Goal: Information Seeking & Learning: Learn about a topic

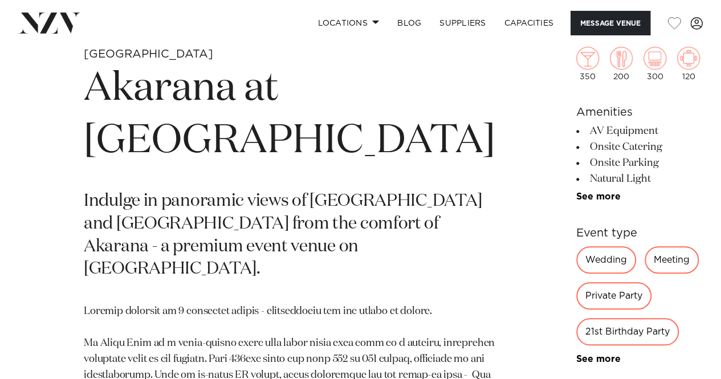
scroll to position [391, 0]
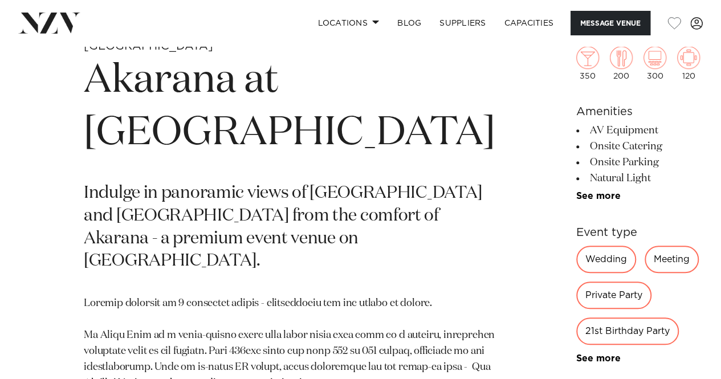
click at [576, 189] on ul "AV Equipment Onsite Catering Onsite Parking Natural Light Event Planner Tables/…" at bounding box center [638, 162] width 124 height 79
click at [576, 191] on link "See more" at bounding box center [620, 195] width 89 height 9
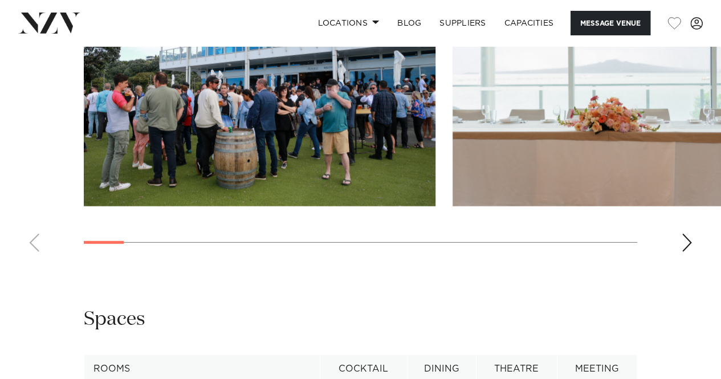
scroll to position [1492, 0]
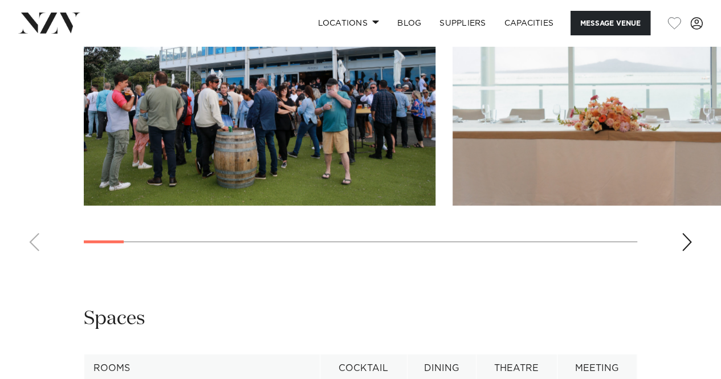
click at [692, 251] on div "Next slide" at bounding box center [686, 242] width 11 height 18
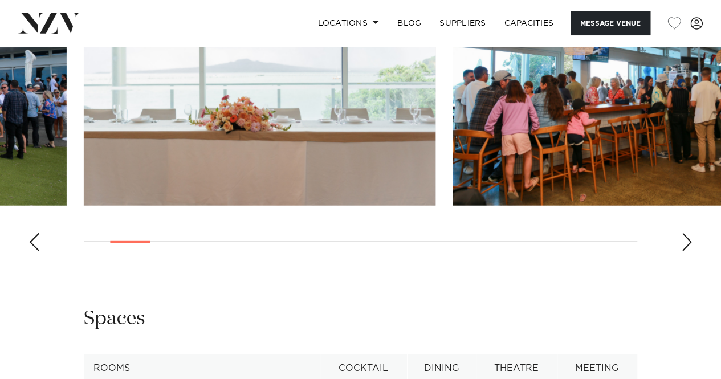
click at [692, 251] on div "Next slide" at bounding box center [686, 242] width 11 height 18
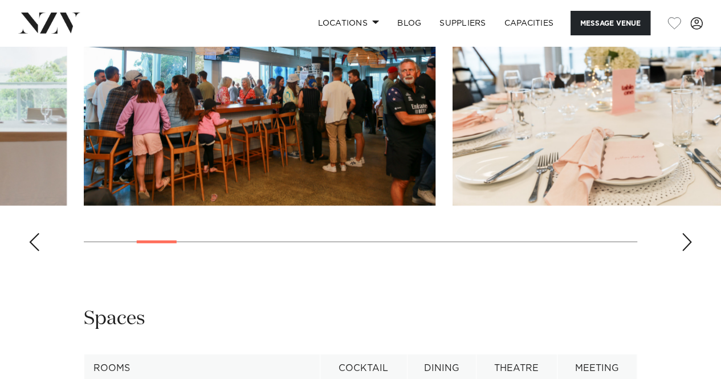
click at [692, 251] on div "Next slide" at bounding box center [686, 242] width 11 height 18
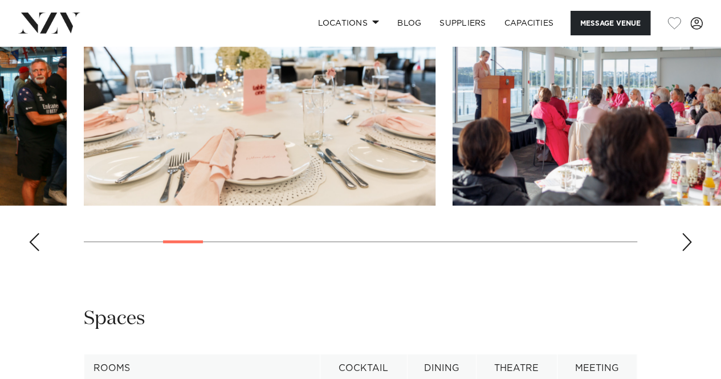
click at [692, 251] on div "Next slide" at bounding box center [686, 242] width 11 height 18
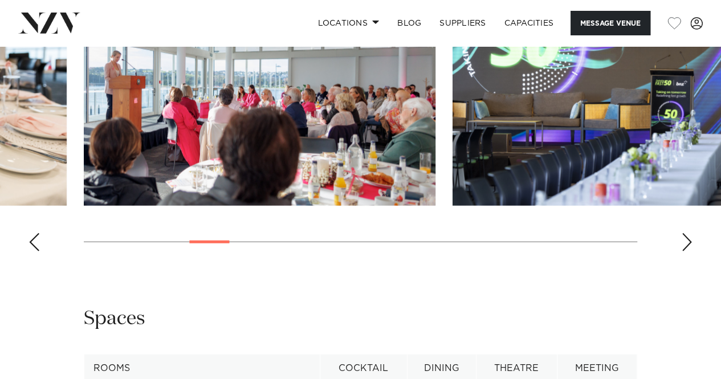
click at [692, 251] on div "Next slide" at bounding box center [686, 242] width 11 height 18
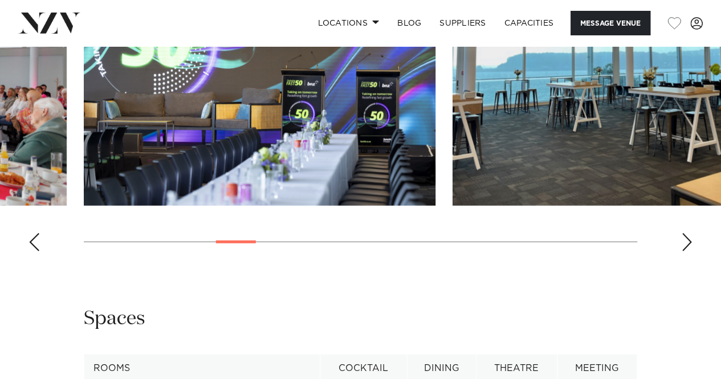
click at [692, 251] on div "Next slide" at bounding box center [686, 242] width 11 height 18
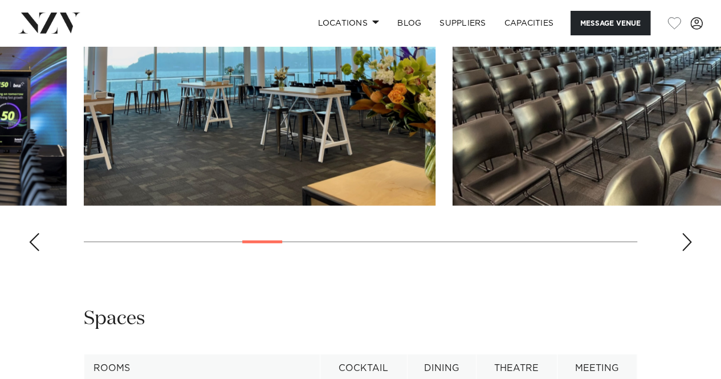
click at [692, 251] on div "Next slide" at bounding box center [686, 242] width 11 height 18
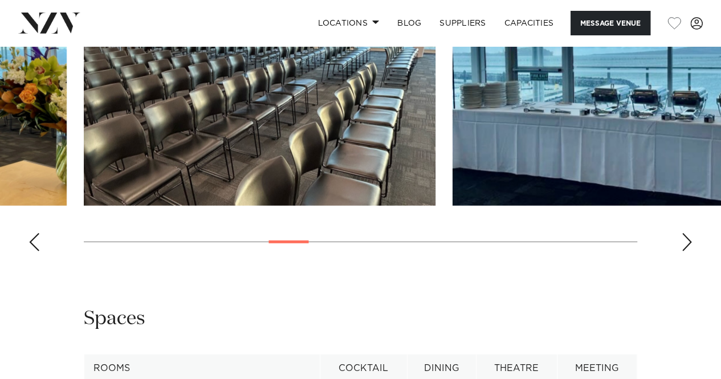
click at [692, 251] on div "Next slide" at bounding box center [686, 242] width 11 height 18
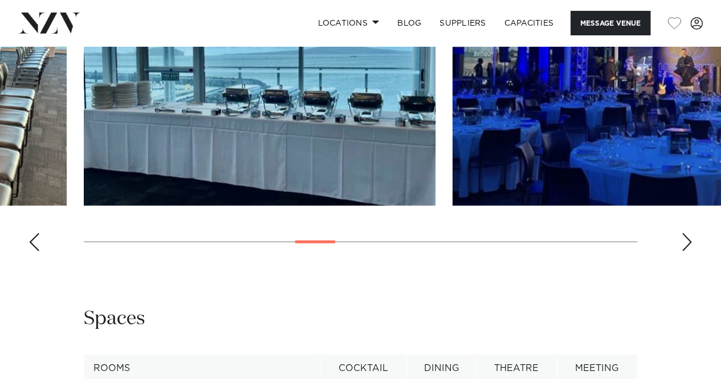
click at [692, 251] on div "Next slide" at bounding box center [686, 242] width 11 height 18
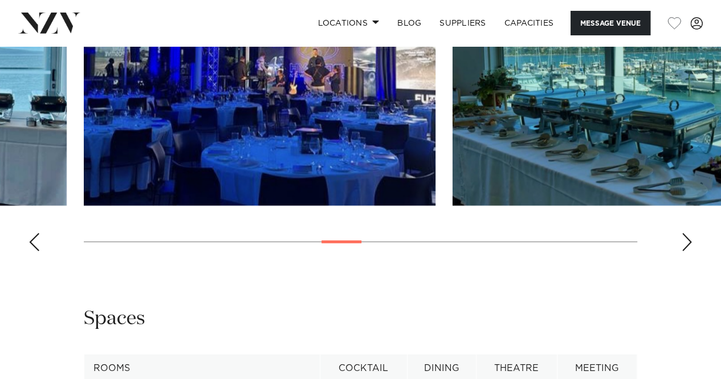
click at [692, 251] on div "Next slide" at bounding box center [686, 242] width 11 height 18
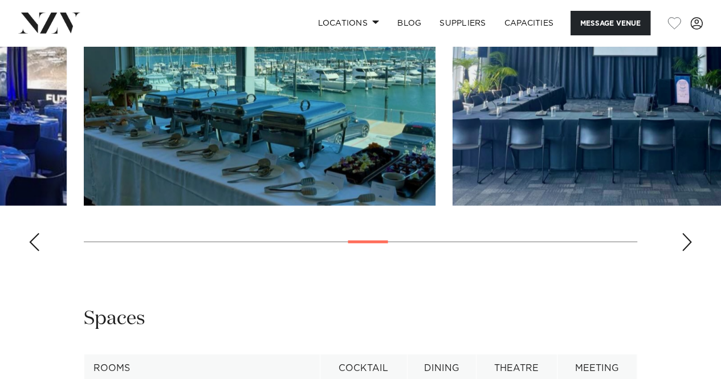
click at [692, 251] on div "Next slide" at bounding box center [686, 242] width 11 height 18
